Goal: Task Accomplishment & Management: Complete application form

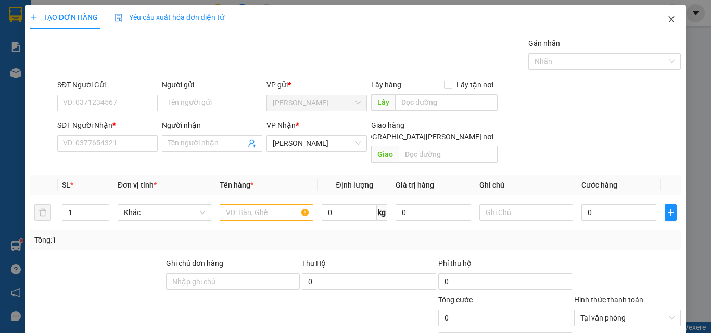
click at [668, 20] on icon "close" at bounding box center [671, 19] width 6 height 6
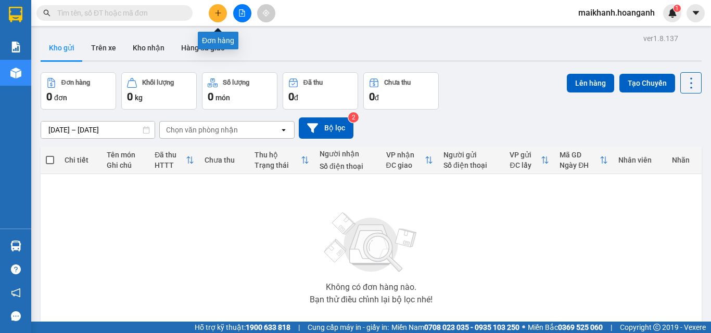
click at [220, 12] on icon "plus" at bounding box center [217, 12] width 7 height 7
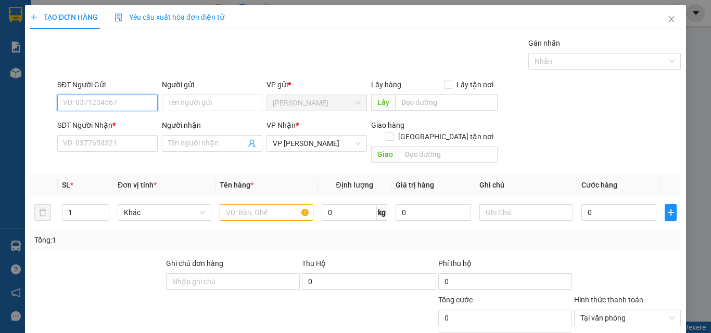
click at [131, 102] on input "SĐT Người Gửi" at bounding box center [107, 103] width 100 height 17
type input "0337950511"
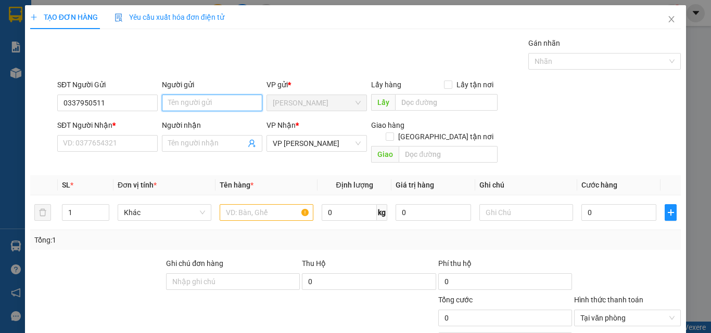
click at [234, 101] on input "Người gửi" at bounding box center [212, 103] width 100 height 17
type input "k"
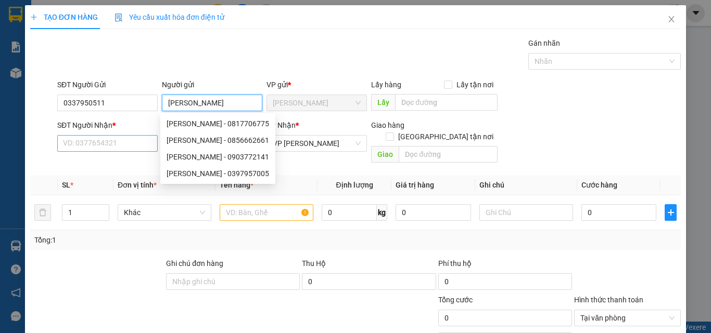
type input "KIM QUY"
click at [114, 143] on input "SĐT Người Nhận *" at bounding box center [107, 143] width 100 height 17
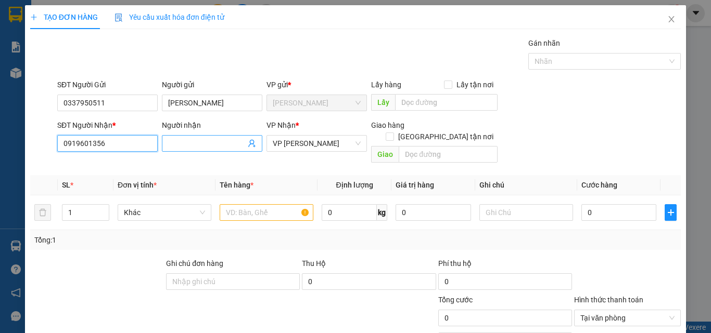
type input "0919601356"
click at [201, 140] on input "Người nhận" at bounding box center [207, 143] width 78 height 11
type input "BÉ PHỤNG"
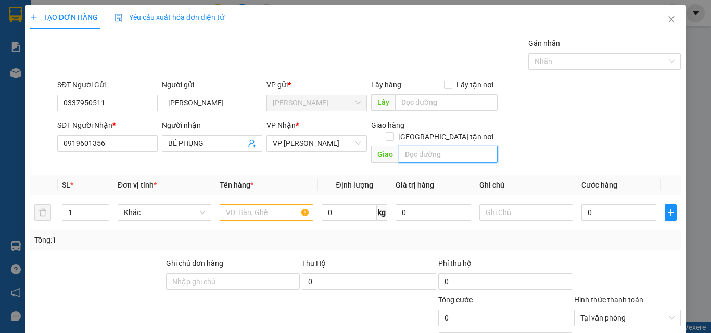
click at [424, 146] on input "text" at bounding box center [447, 154] width 99 height 17
type input "D"
type input "ĐƯỢC XINH"
click at [271, 205] on input "text" at bounding box center [267, 212] width 94 height 17
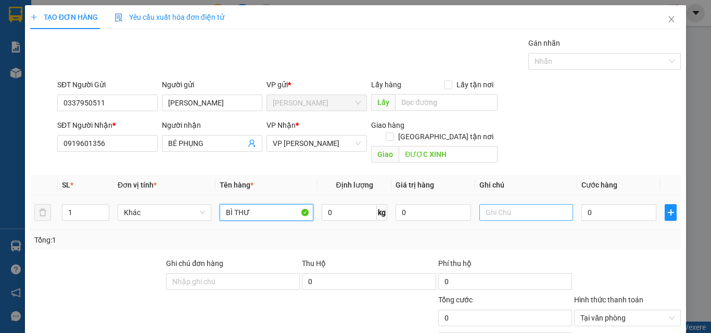
type input "BÌ THƯ"
click at [547, 204] on input "text" at bounding box center [526, 212] width 94 height 17
type input "GỬI 155"
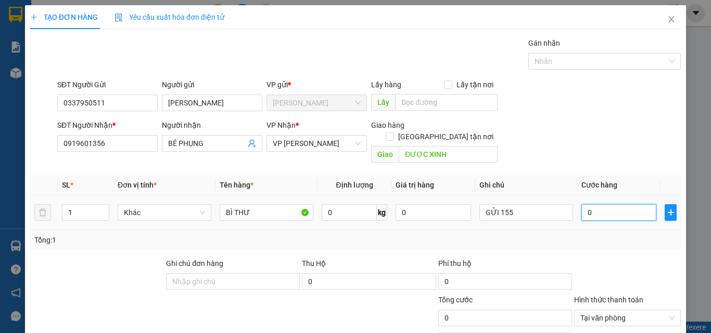
click at [599, 204] on input "0" at bounding box center [618, 212] width 75 height 17
type input "2"
type input "20"
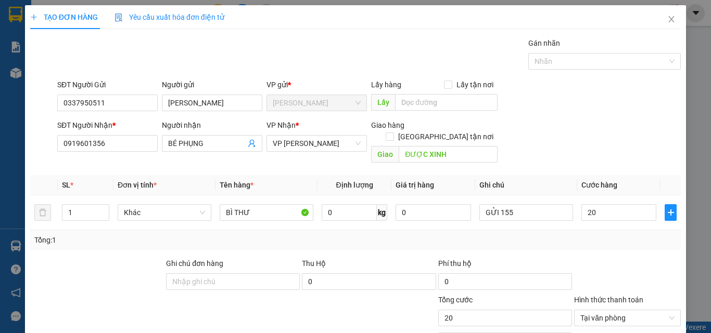
type input "20.000"
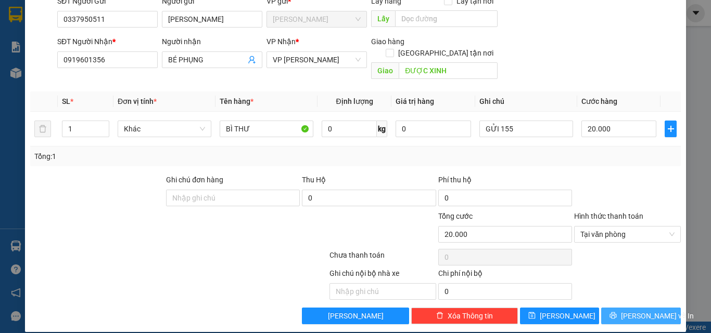
click at [637, 311] on span "[PERSON_NAME] và In" at bounding box center [657, 316] width 73 height 11
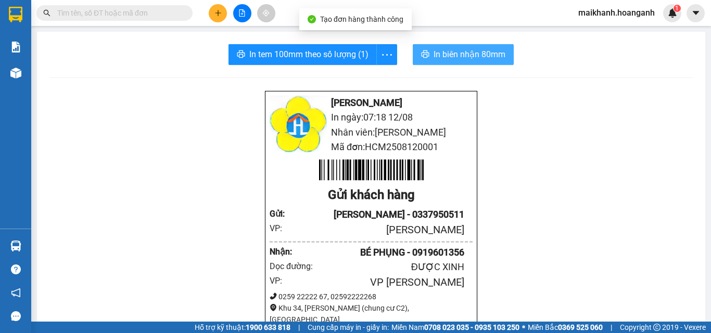
click at [458, 53] on span "In biên nhận 80mm" at bounding box center [469, 54] width 72 height 13
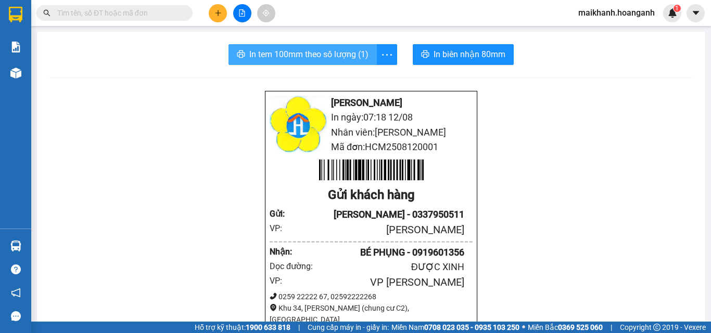
click at [298, 58] on span "In tem 100mm theo số lượng (1)" at bounding box center [308, 54] width 119 height 13
click at [160, 15] on input "text" at bounding box center [118, 12] width 123 height 11
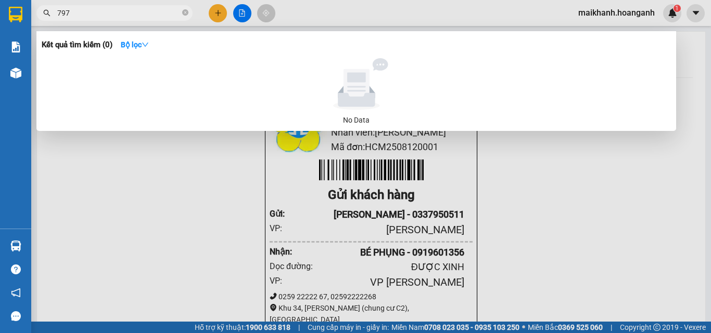
type input "7978"
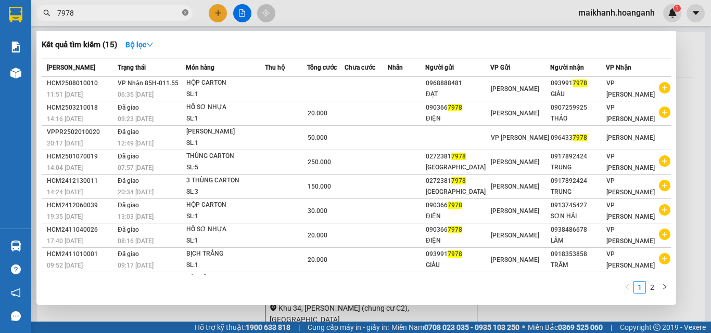
click at [185, 15] on icon "close-circle" at bounding box center [185, 12] width 6 height 6
